Goal: Task Accomplishment & Management: Manage account settings

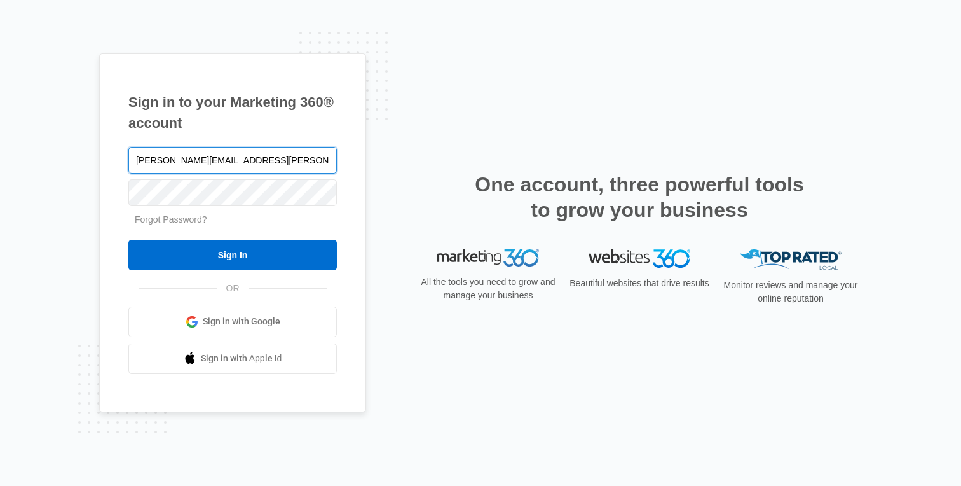
type input "[PERSON_NAME][EMAIL_ADDRESS][PERSON_NAME][DOMAIN_NAME]"
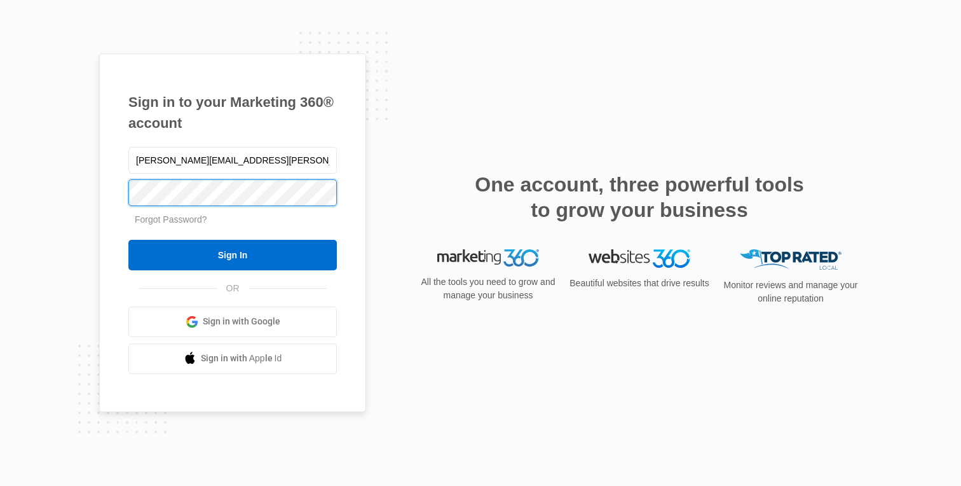
click at [128, 240] on input "Sign In" at bounding box center [232, 255] width 209 height 31
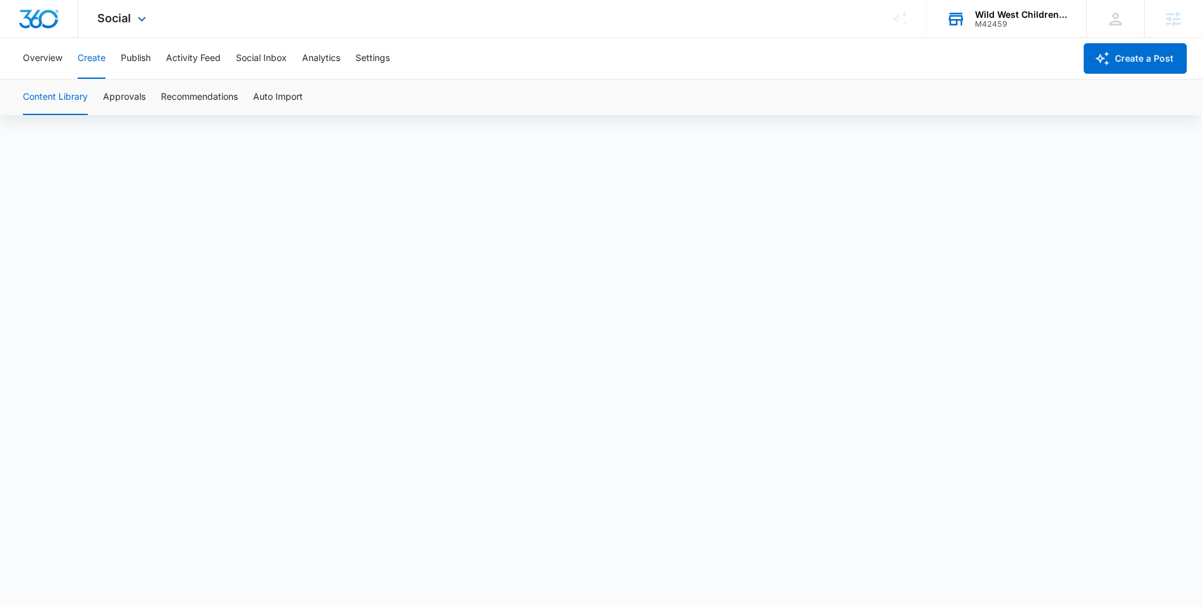
click at [1036, 15] on div "Wild West Children's Dentistry" at bounding box center [1021, 15] width 93 height 10
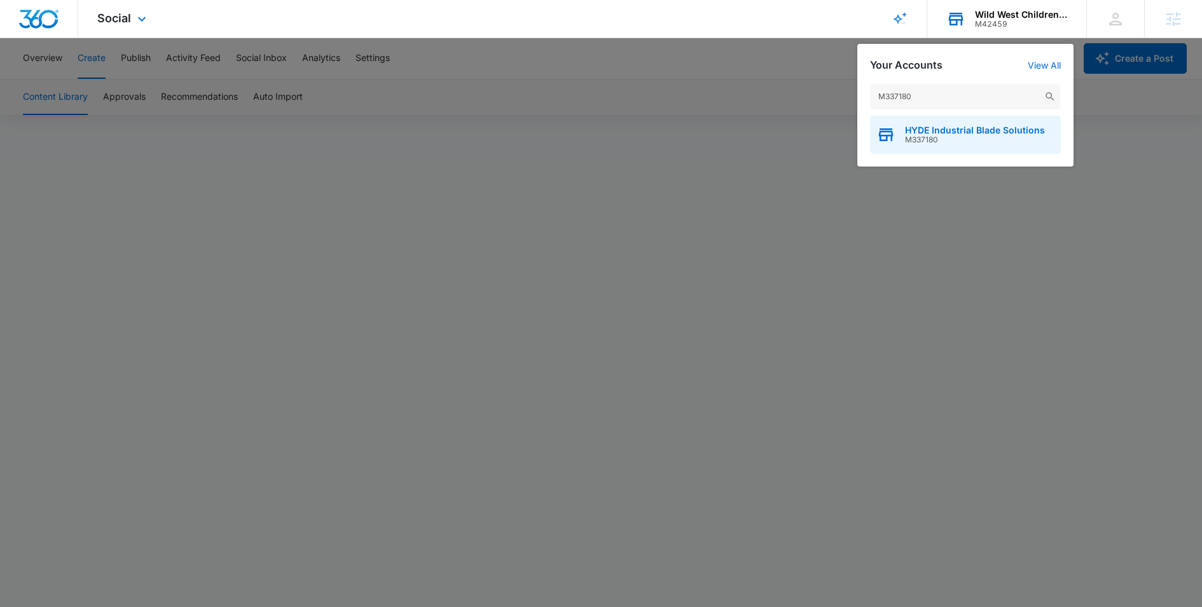
type input "M337180"
click at [914, 139] on span "M337180" at bounding box center [975, 139] width 140 height 9
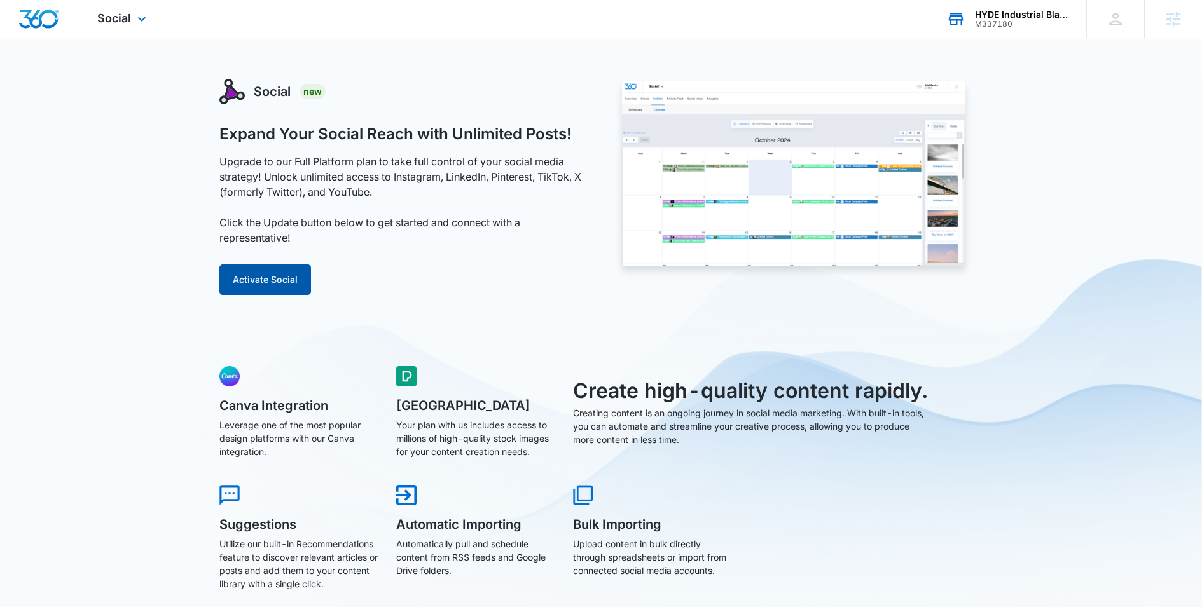
click at [268, 276] on button "Activate Social" at bounding box center [265, 279] width 92 height 31
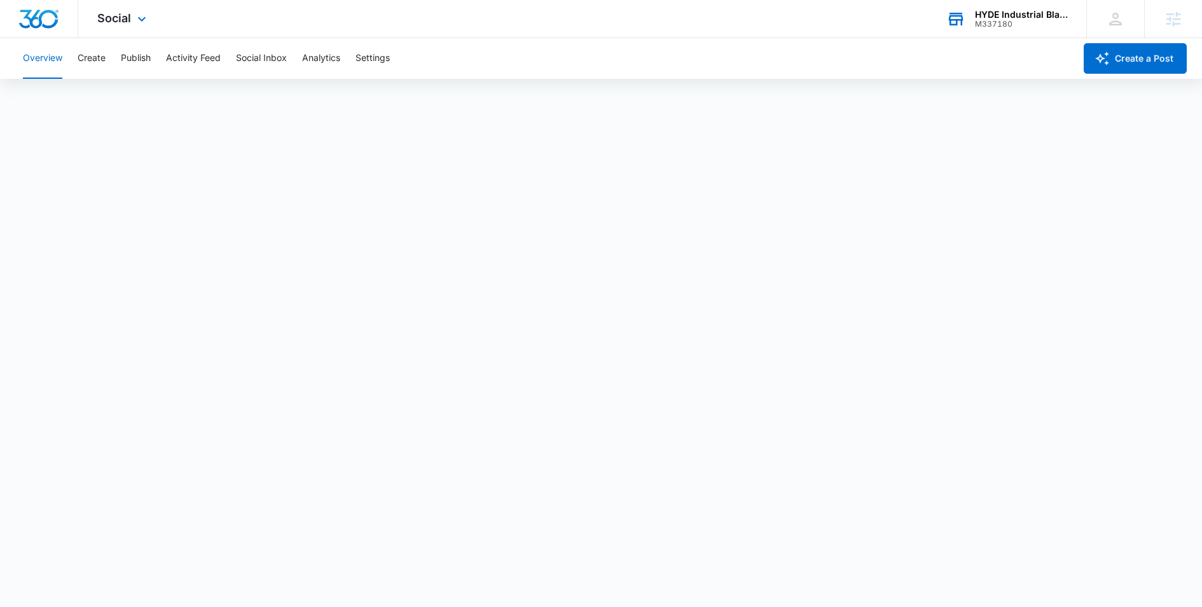
click at [118, 29] on div "Social Apps Reputation Websites Forms CRM Email Social Shop Content Ads Intelli…" at bounding box center [123, 19] width 90 height 38
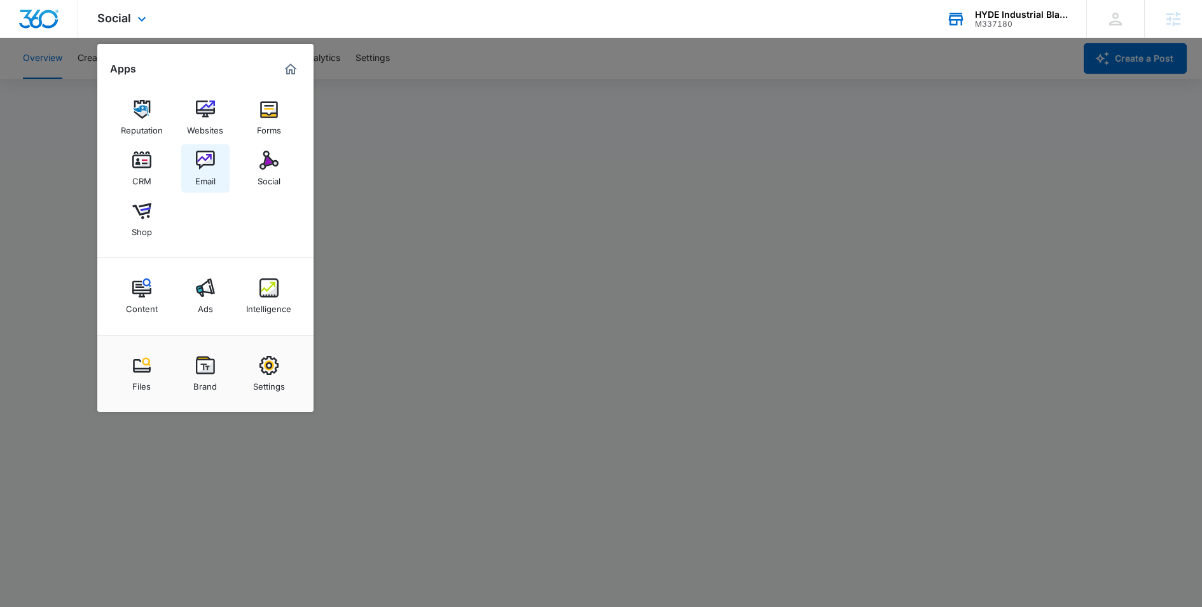
click at [209, 163] on img at bounding box center [205, 160] width 19 height 19
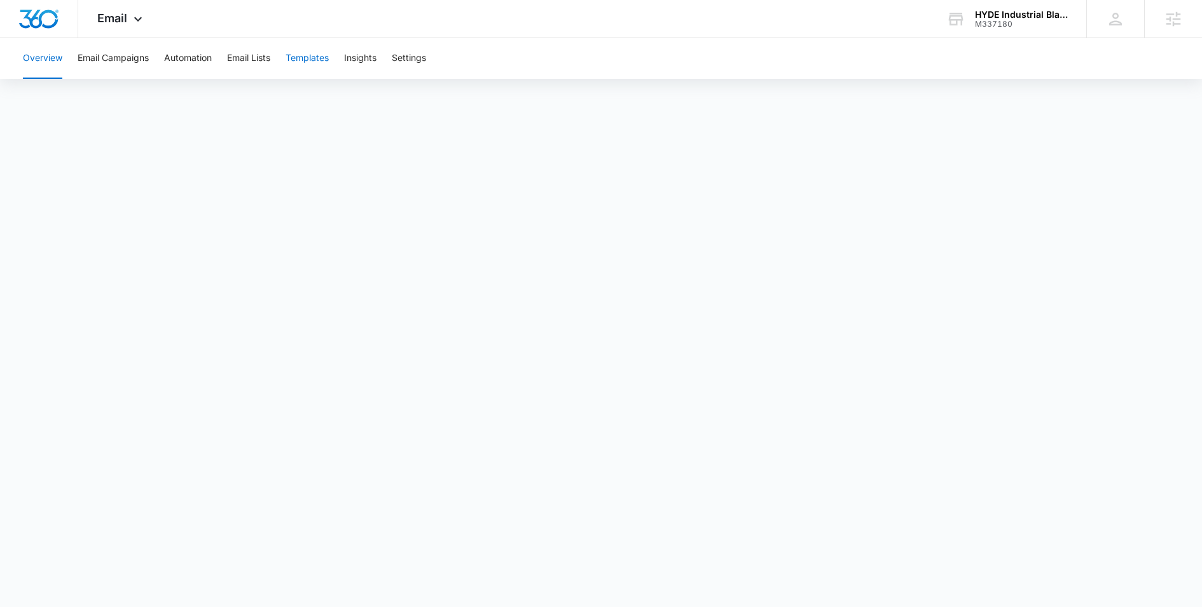
click at [317, 62] on button "Templates" at bounding box center [306, 58] width 43 height 41
click at [125, 18] on span "Email" at bounding box center [112, 17] width 30 height 13
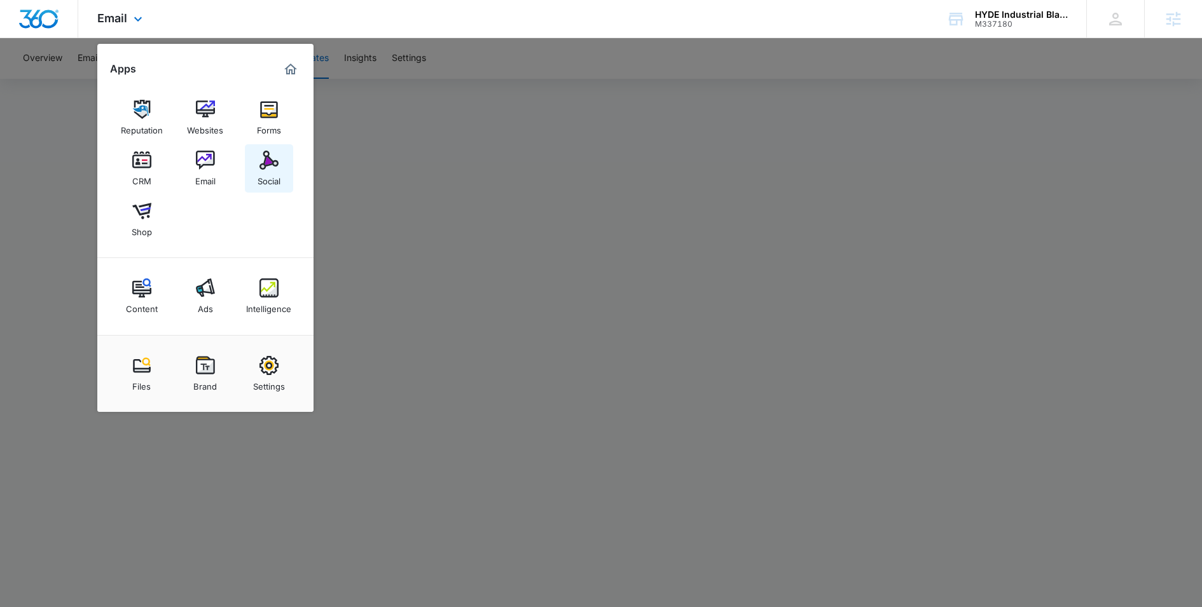
click at [273, 177] on div "Social" at bounding box center [269, 178] width 23 height 17
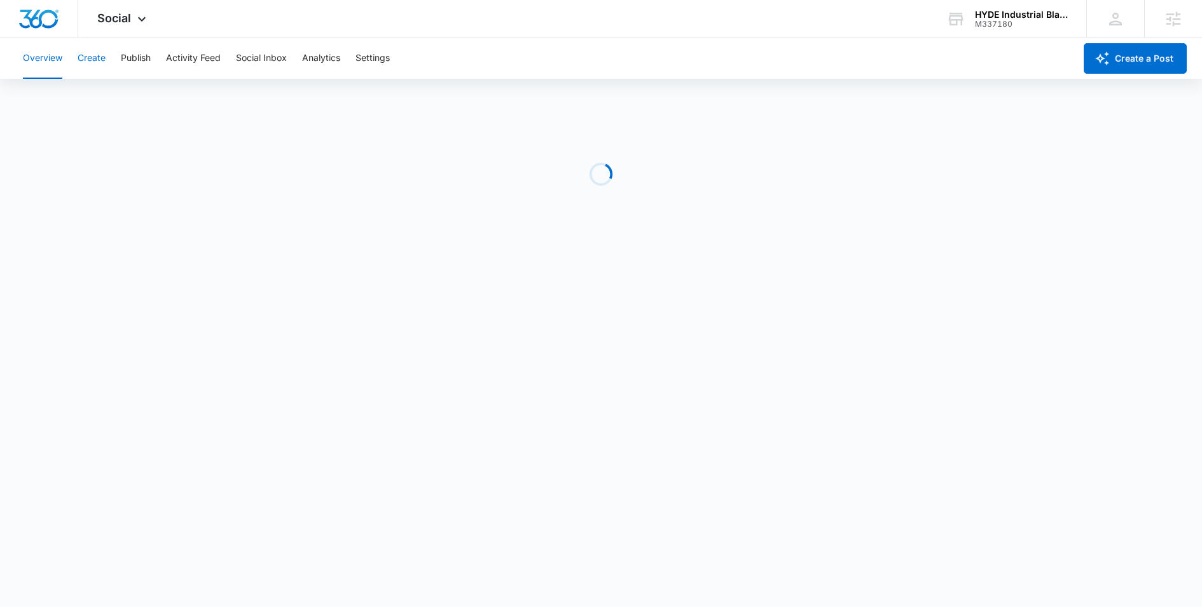
click at [95, 71] on button "Create" at bounding box center [92, 58] width 28 height 41
click at [98, 62] on button "Create" at bounding box center [92, 58] width 28 height 41
click at [144, 62] on button "Publish" at bounding box center [136, 58] width 30 height 41
click at [109, 90] on button "Schedules" at bounding box center [97, 97] width 43 height 36
